Goal: Information Seeking & Learning: Learn about a topic

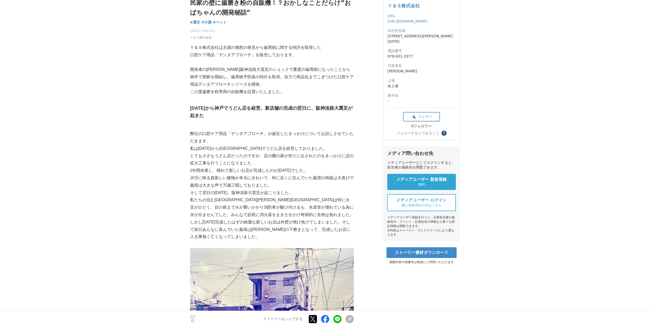
scroll to position [60, 0]
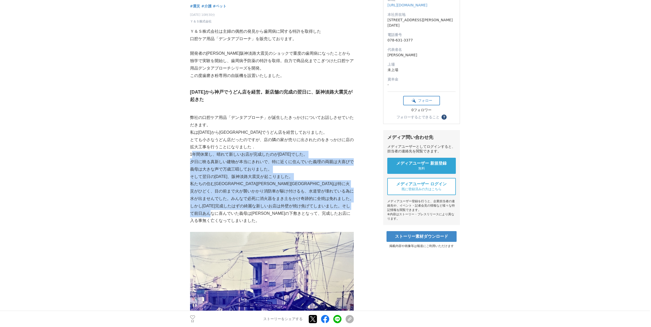
drag, startPoint x: 191, startPoint y: 154, endPoint x: 296, endPoint y: 213, distance: 120.0
click at [296, 213] on p "私たちの住む[GEOGRAPHIC_DATA][PERSON_NAME][GEOGRAPHIC_DATA]は特に火災がひどく、目の前まで火が襲いかかり消防車が…" at bounding box center [272, 202] width 164 height 44
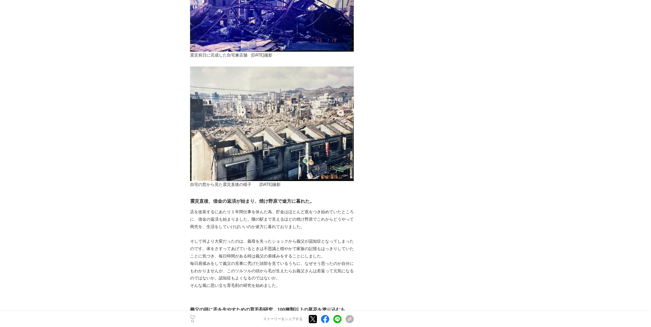
scroll to position [418, 0]
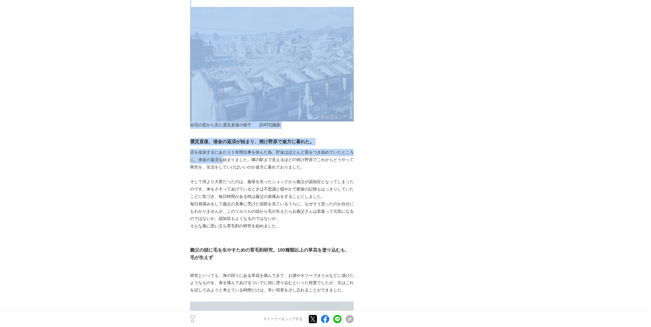
drag, startPoint x: 188, startPoint y: 144, endPoint x: 223, endPoint y: 151, distance: 36.5
click at [223, 151] on p "店を改装するにあたり１年間仕事を休んだ為、貯金はほとんど底をつき始めていたところに、借金の返済も始まりました。隣の駅まで見えるほどの焼け野原でこれからどうやっ…" at bounding box center [272, 160] width 164 height 22
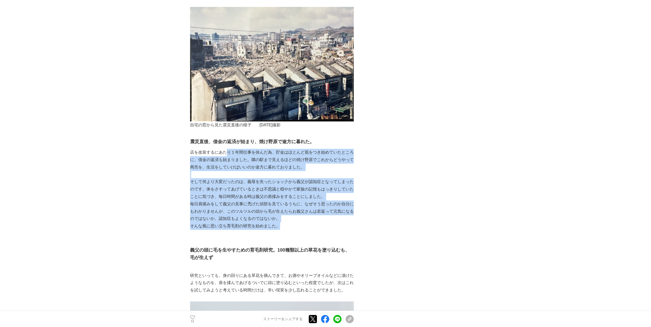
drag, startPoint x: 226, startPoint y: 143, endPoint x: 291, endPoint y: 220, distance: 101.0
click at [291, 223] on p "そんな風に思い立ち育毛剤の研究を始めました。" at bounding box center [272, 226] width 164 height 7
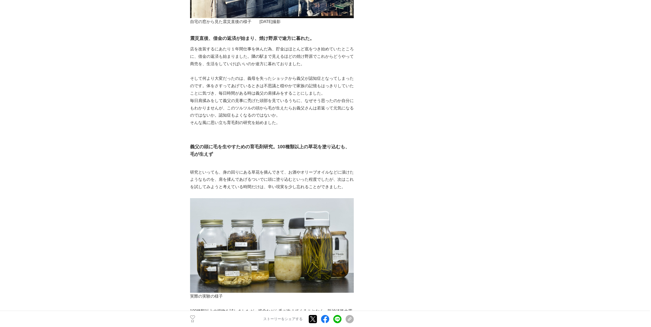
scroll to position [538, 0]
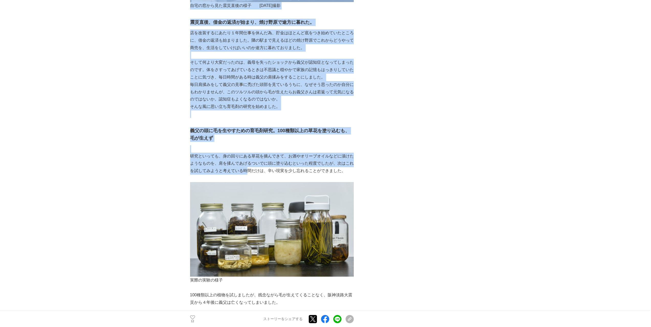
drag, startPoint x: 189, startPoint y: 151, endPoint x: 247, endPoint y: 162, distance: 58.6
click at [247, 162] on p "研究といっても、身の回りにある草花を摘んできて、お酒やオリーブオイルなどに漬けたようなものを、肩を揉んであげるついでに頭に塗り込むといった程度でしたが、次はこ…" at bounding box center [272, 164] width 164 height 22
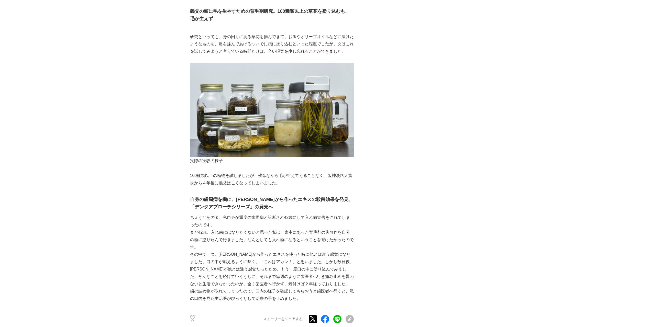
scroll to position [717, 0]
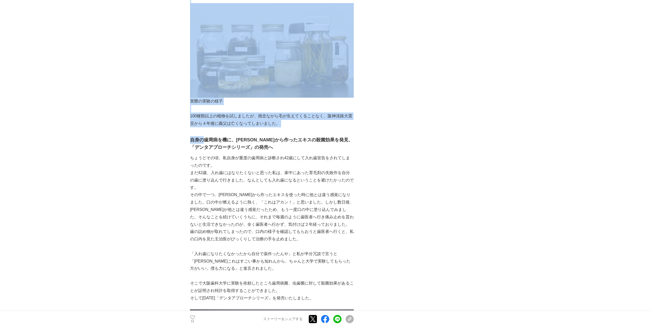
drag, startPoint x: 189, startPoint y: 110, endPoint x: 205, endPoint y: 126, distance: 22.6
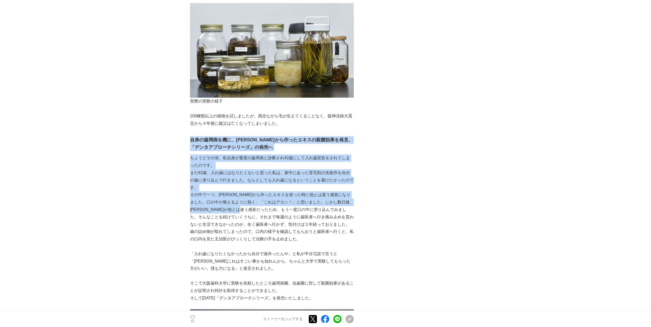
drag, startPoint x: 190, startPoint y: 132, endPoint x: 277, endPoint y: 201, distance: 110.9
click at [277, 201] on p "その中で一つ、[PERSON_NAME]から作ったエキスを使った時に他とは違う感覚になりました。口の中が燃えるように熱く、「これはアカン！」と思いました。しか…" at bounding box center [272, 209] width 164 height 37
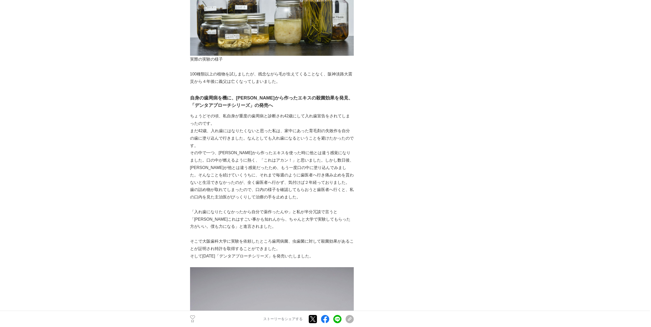
scroll to position [776, 0]
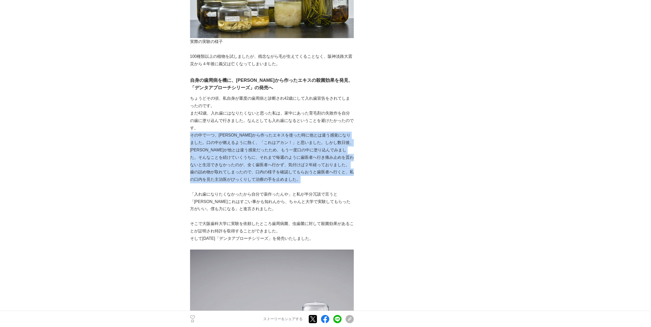
drag, startPoint x: 191, startPoint y: 132, endPoint x: 321, endPoint y: 174, distance: 136.1
click at [321, 174] on div "Ｙ＆Ｓ株式会社は主婦の偶然の発見から歯周病に関する特許を取得した 口腔ケア用品「デンタアプローチ」を販売しております。 開発者の[PERSON_NAME]阪神…" at bounding box center [272, 276] width 164 height 1940
click at [321, 174] on p "歯の詰め物が取れてしまったので、口内の様子を確認してもらおうと歯医者へ行くと、私の口内を見た主治医がびっくりして治療の手を止めました。" at bounding box center [272, 176] width 164 height 15
drag, startPoint x: 310, startPoint y: 175, endPoint x: 195, endPoint y: 124, distance: 126.1
click at [195, 124] on div "Ｙ＆Ｓ株式会社は主婦の偶然の発見から歯周病に関する特許を取得した 口腔ケア用品「デンタアプローチ」を販売しております。 開発者の[PERSON_NAME]阪神…" at bounding box center [272, 276] width 164 height 1940
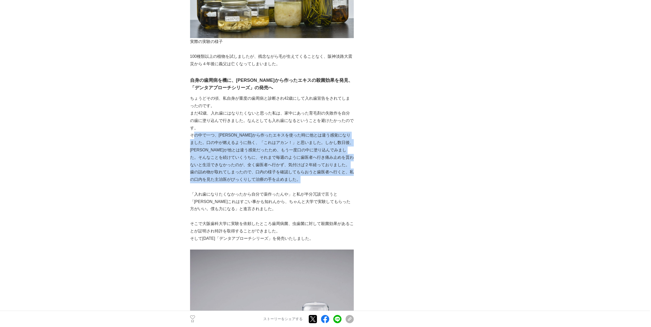
click at [195, 132] on p "その中で一つ、[PERSON_NAME]から作ったエキスを使った時に他とは違う感覚になりました。口の中が燃えるように熱く、「これはアカン！」と思いました。しか…" at bounding box center [272, 150] width 164 height 37
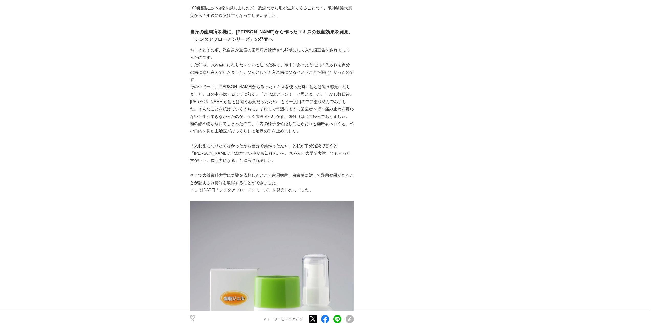
scroll to position [836, 0]
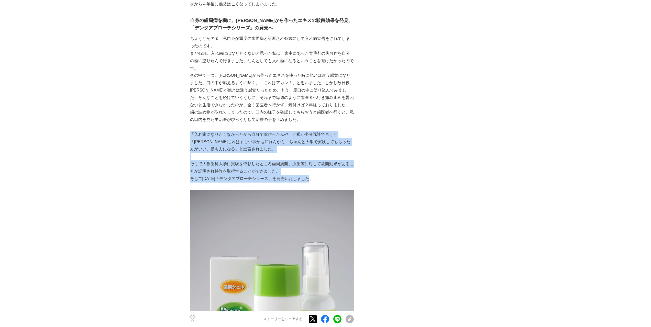
drag, startPoint x: 190, startPoint y: 130, endPoint x: 329, endPoint y: 173, distance: 145.3
click at [329, 173] on div "Ｙ＆Ｓ株式会社は主婦の偶然の発見から歯周病に関する特許を取得した 口腔ケア用品「デンタアプローチ」を販売しております。 開発者の[PERSON_NAME]阪神…" at bounding box center [272, 216] width 164 height 1940
click at [329, 175] on p "そして[DATE]「デンタアプローチシリーズ」を発売いたしました。" at bounding box center [272, 178] width 164 height 7
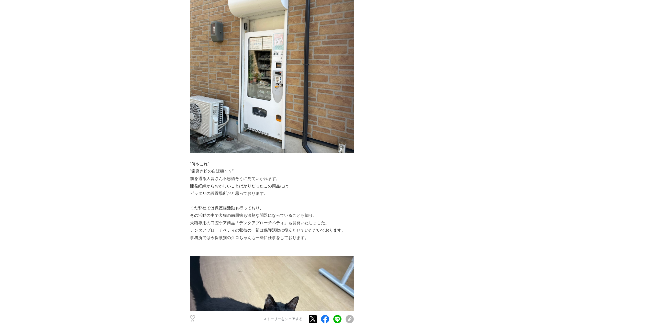
scroll to position [1553, 0]
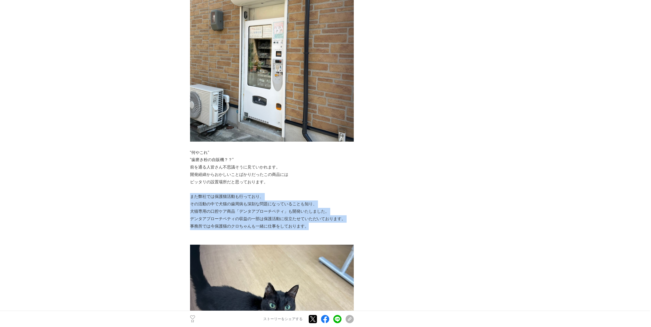
drag, startPoint x: 191, startPoint y: 190, endPoint x: 308, endPoint y: 218, distance: 120.3
click at [308, 223] on p "事務所では今保護猫のクロちゃんも一緒に仕事をしております。" at bounding box center [272, 226] width 164 height 7
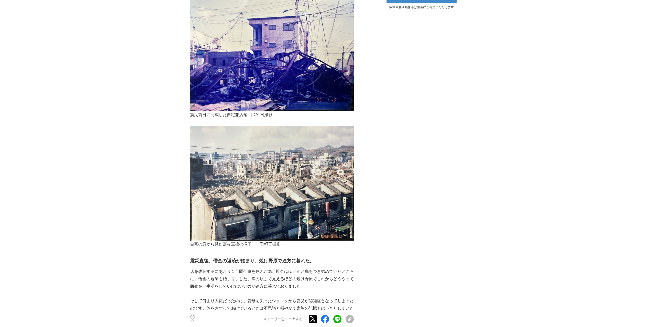
scroll to position [0, 0]
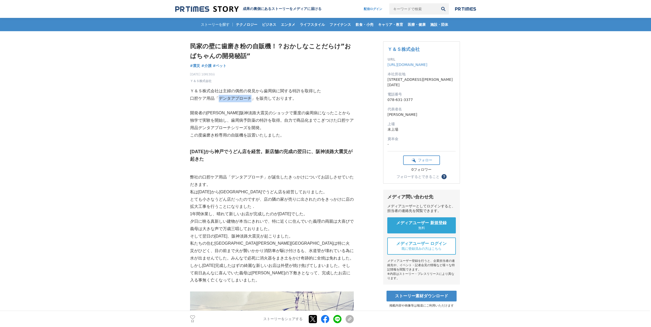
drag, startPoint x: 219, startPoint y: 99, endPoint x: 252, endPoint y: 100, distance: 33.0
click at [252, 100] on p "口腔ケア用品「デンタアプローチ」を販売しております。" at bounding box center [272, 98] width 164 height 7
